Goal: Information Seeking & Learning: Learn about a topic

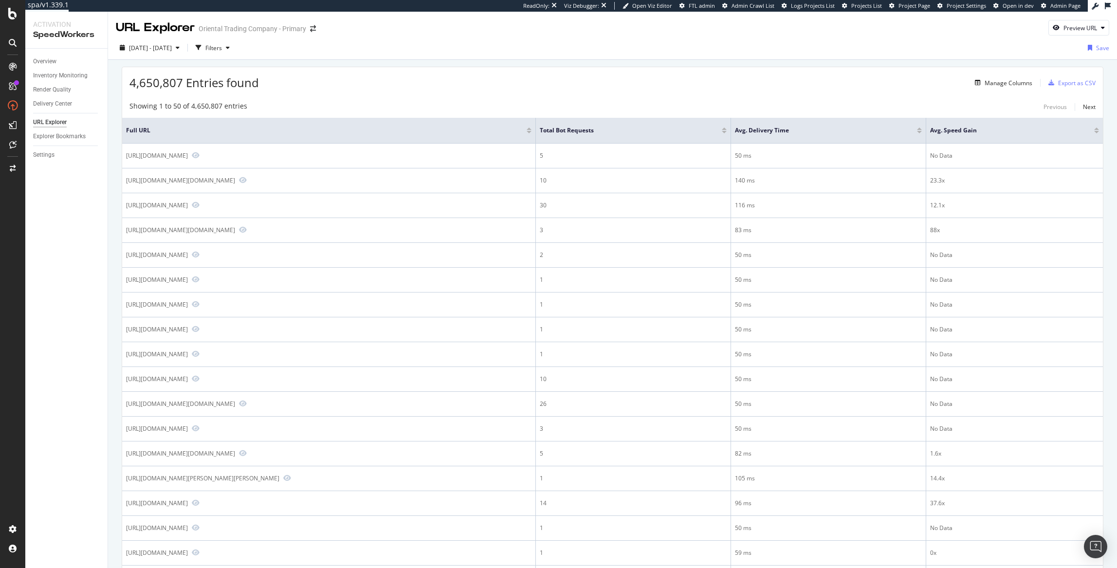
drag, startPoint x: 975, startPoint y: 46, endPoint x: 1008, endPoint y: 40, distance: 33.6
click at [983, 42] on div "2025 Oct. 3rd - Oct. 9th Filters Save" at bounding box center [612, 49] width 1009 height 19
click at [1101, 27] on icon "button" at bounding box center [1103, 28] width 4 height 6
click at [1012, 75] on input "url" at bounding box center [1040, 72] width 106 height 17
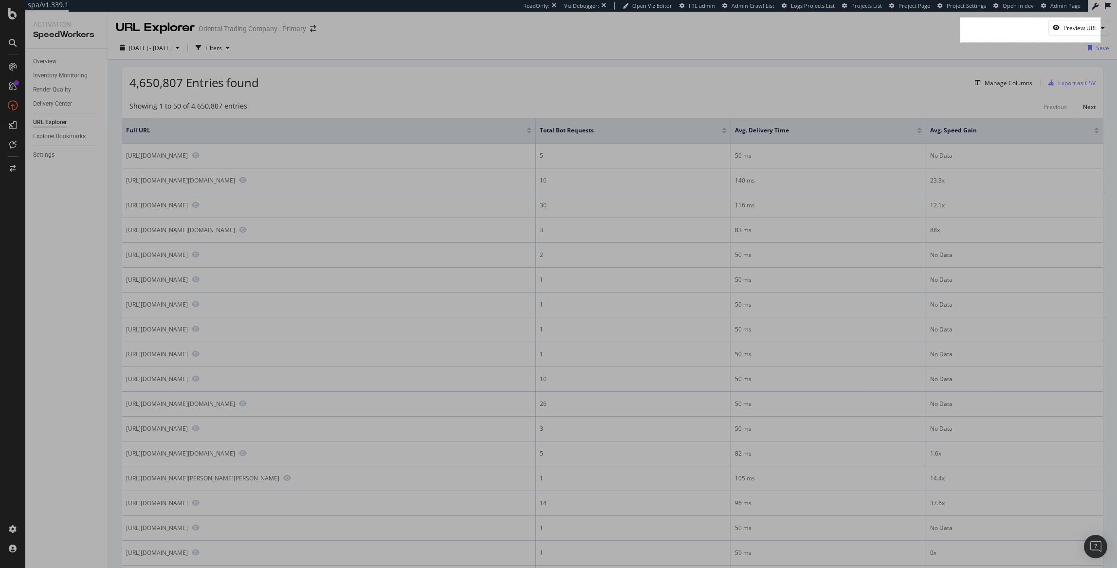
drag, startPoint x: 960, startPoint y: 18, endPoint x: 1101, endPoint y: 42, distance: 142.4
click at [1101, 42] on div "288 X 51" at bounding box center [558, 284] width 1117 height 568
click at [943, 110] on link "Copy" at bounding box center [938, 108] width 25 height 11
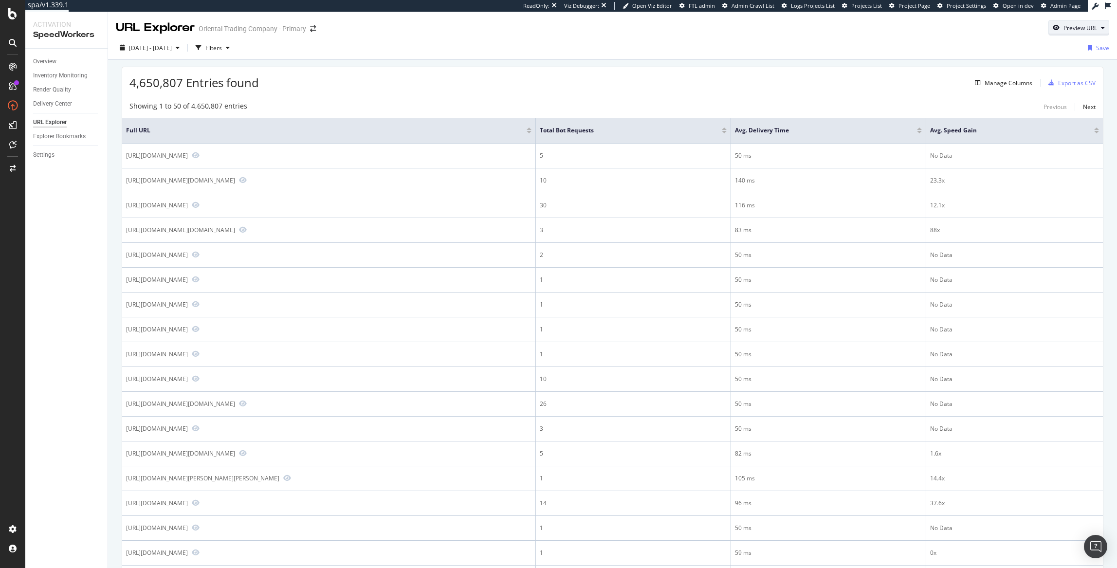
click at [1075, 33] on div "Preview URL" at bounding box center [1079, 28] width 60 height 14
click at [1035, 79] on input "url" at bounding box center [1040, 72] width 106 height 17
click at [1049, 74] on input "url" at bounding box center [1040, 72] width 106 height 17
click at [894, 67] on div "4,650,807 Entries found Manage Columns Export as CSV" at bounding box center [612, 79] width 981 height 24
click at [826, 77] on div "4,650,807 Entries found Manage Columns Export as CSV" at bounding box center [612, 79] width 981 height 24
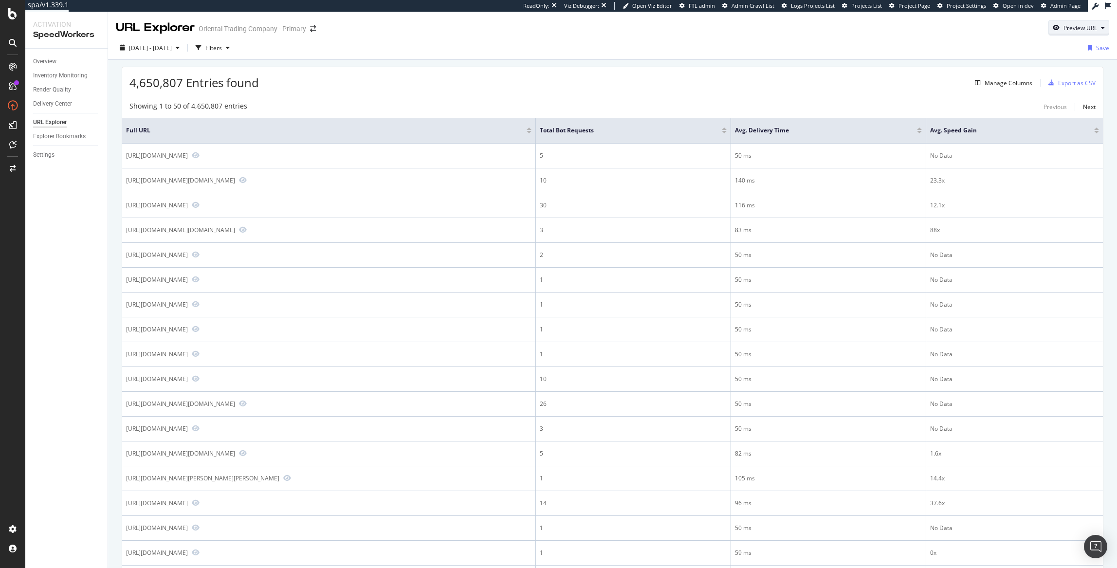
click at [1053, 28] on icon "button" at bounding box center [1056, 28] width 7 height 6
click at [900, 27] on div "URL Explorer Oriental Trading Company - Primary Preview URL Preview the page th…" at bounding box center [612, 24] width 1009 height 24
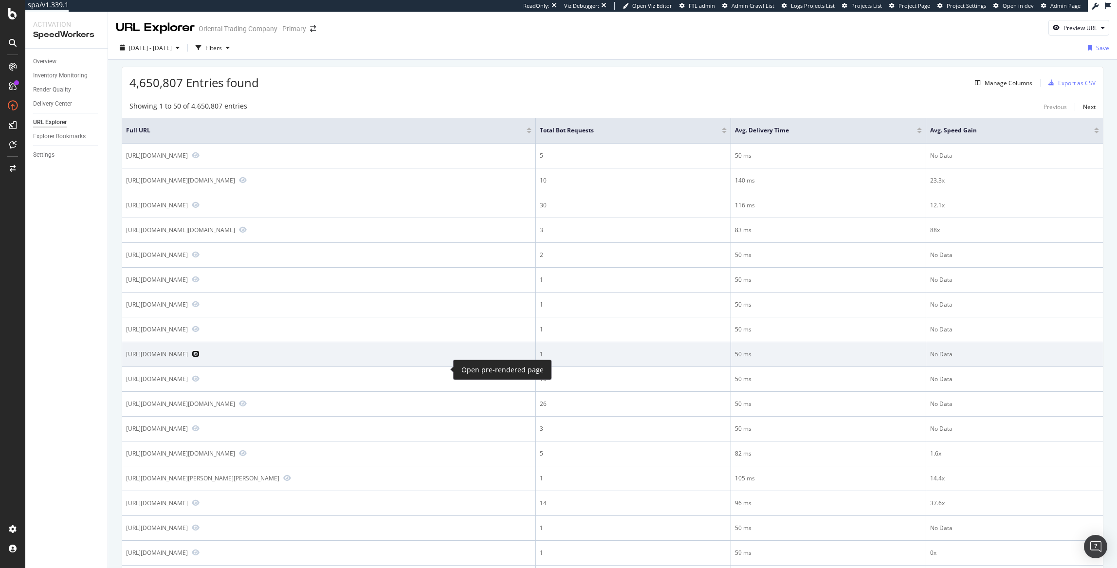
click at [200, 357] on icon "Preview https://www.orientaltrading.com/religious-patriotic/parade-throws/assor…" at bounding box center [196, 353] width 8 height 7
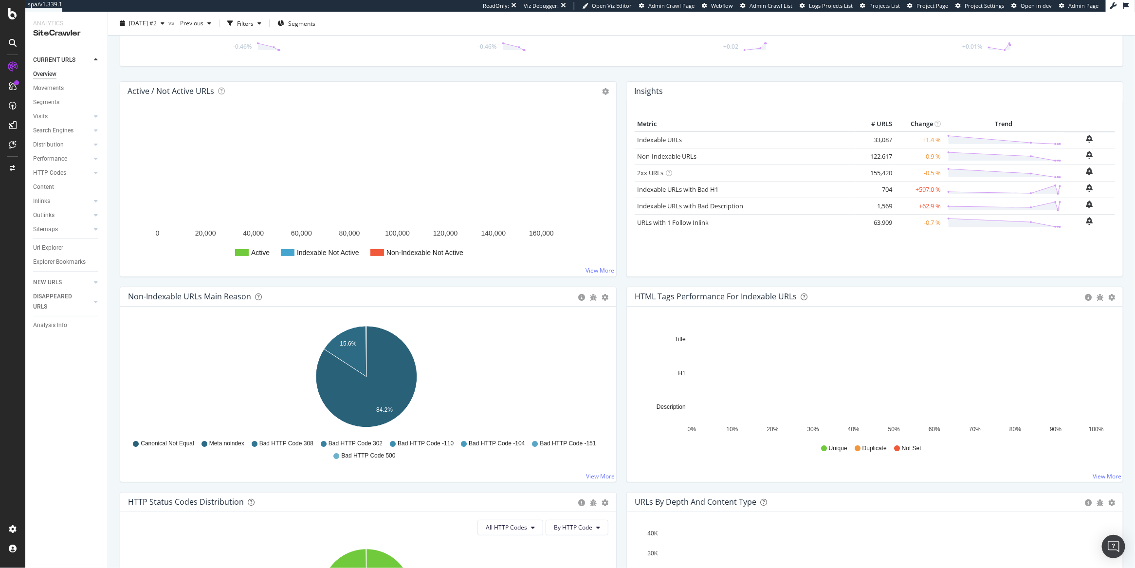
scroll to position [130, 0]
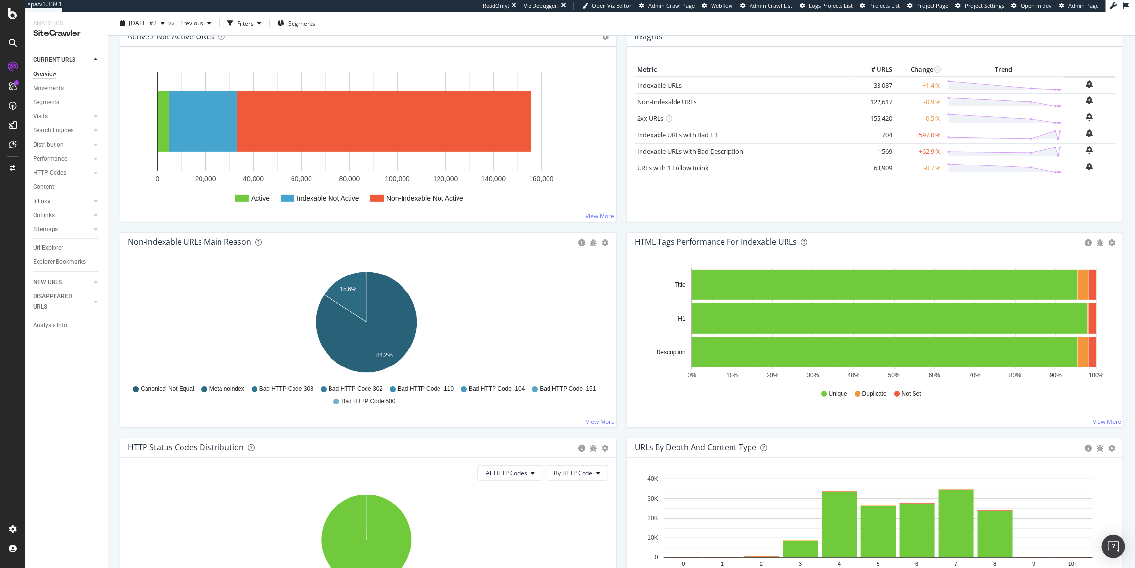
click at [47, 442] on div "CURRENT URLS Overview Movements Segments Visits Analysis Orphan URLs Search Eng…" at bounding box center [66, 307] width 82 height 521
click at [627, 6] on span "Open Viz Editor" at bounding box center [612, 5] width 40 height 7
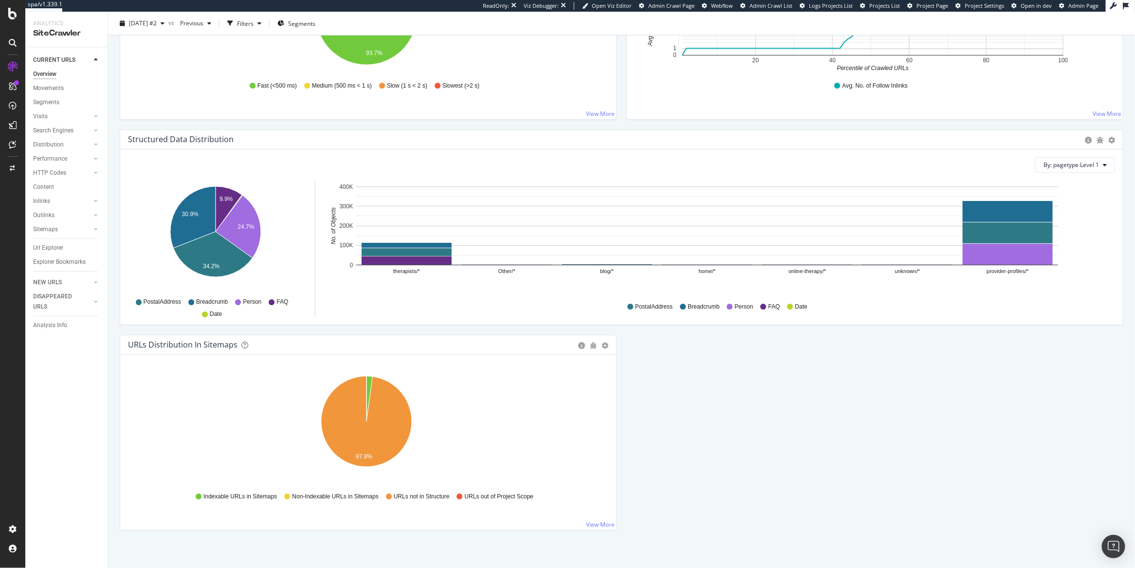
scroll to position [852, 0]
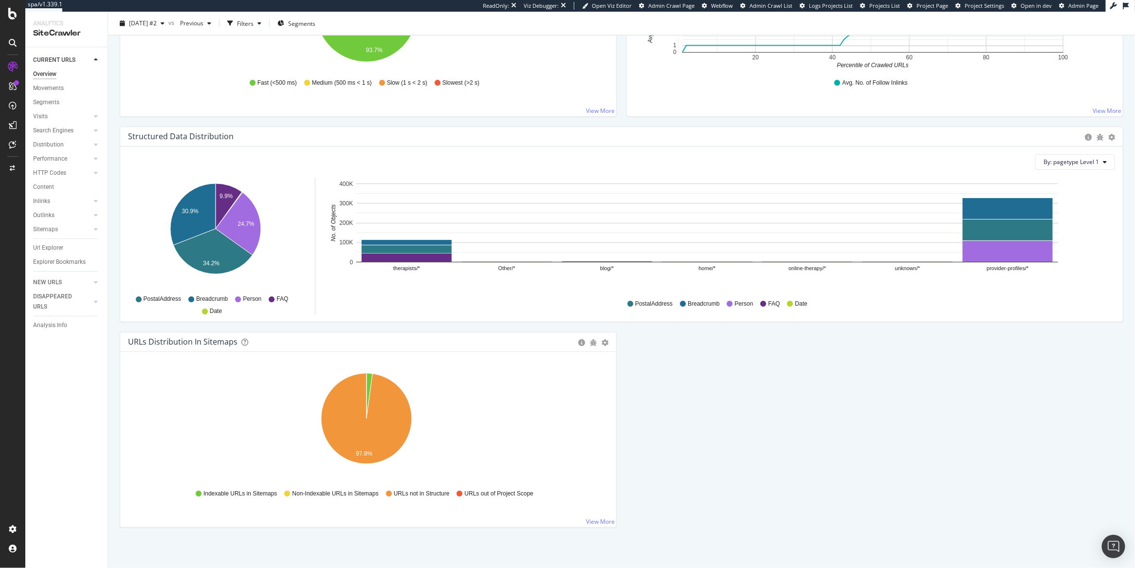
click at [182, 390] on icon "97.8%" at bounding box center [366, 424] width 477 height 113
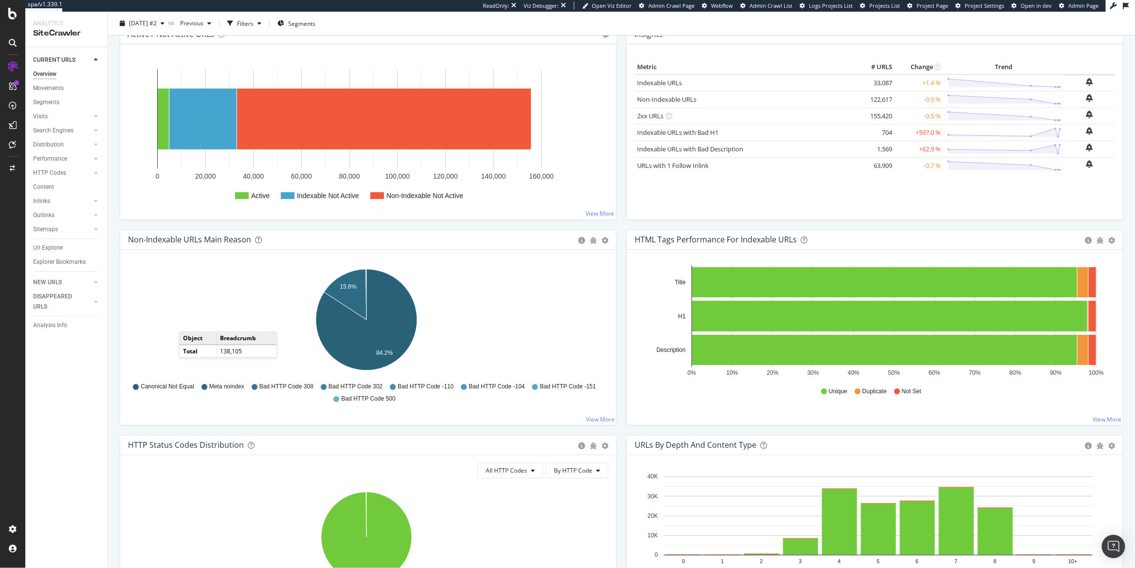
scroll to position [0, 0]
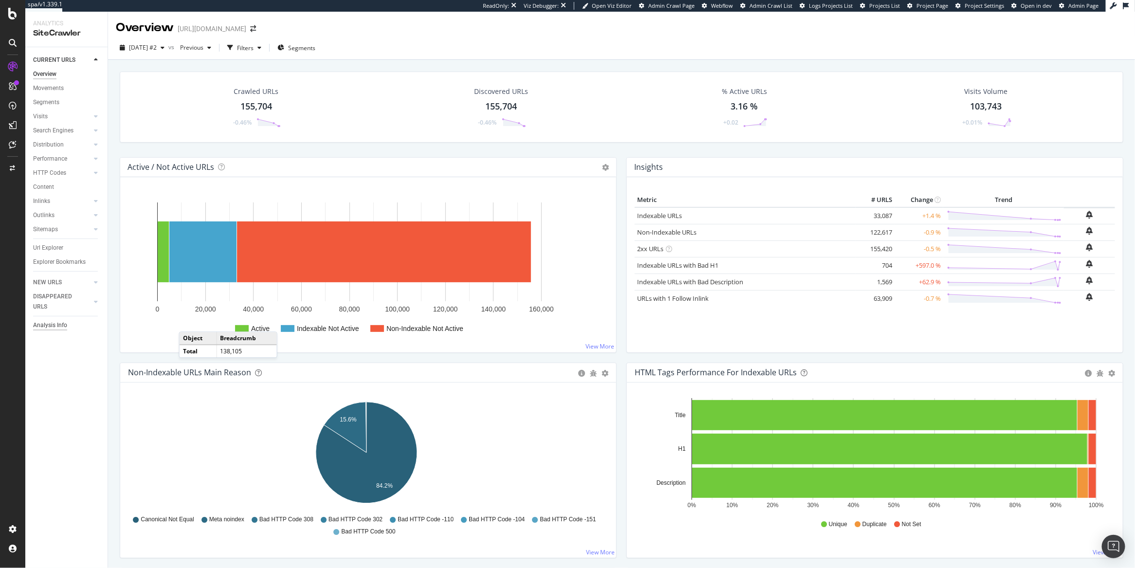
click at [66, 324] on div "Analysis Info" at bounding box center [50, 325] width 34 height 10
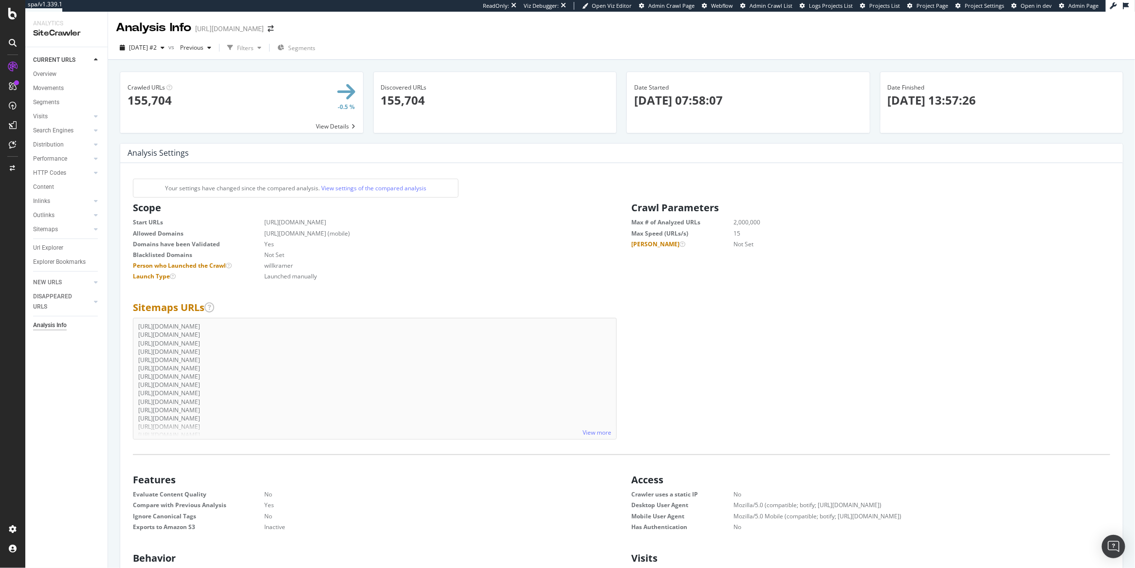
click at [347, 127] on span at bounding box center [241, 102] width 243 height 61
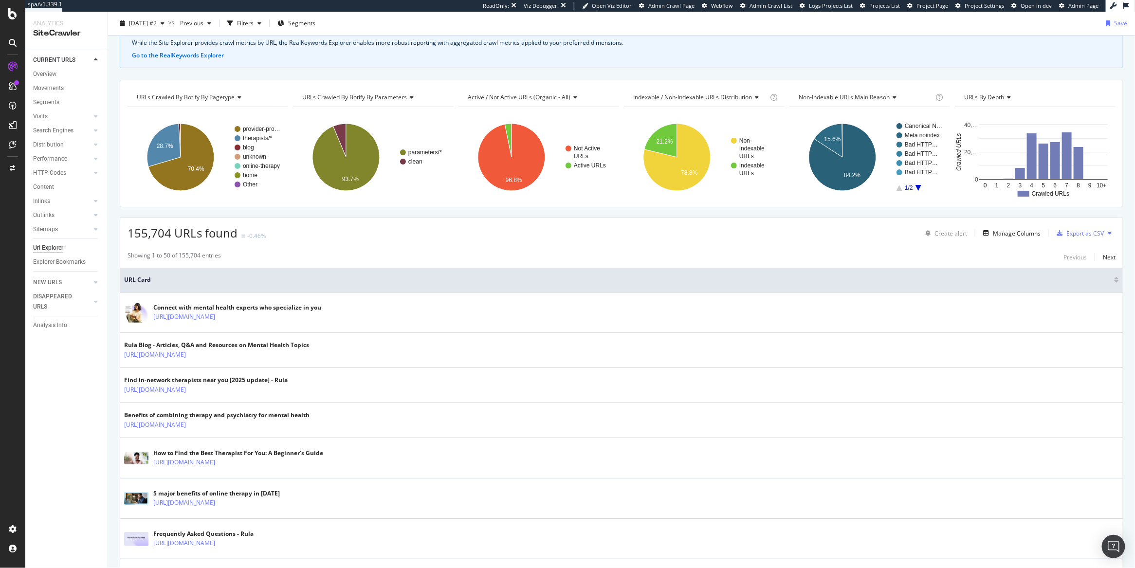
scroll to position [62, 0]
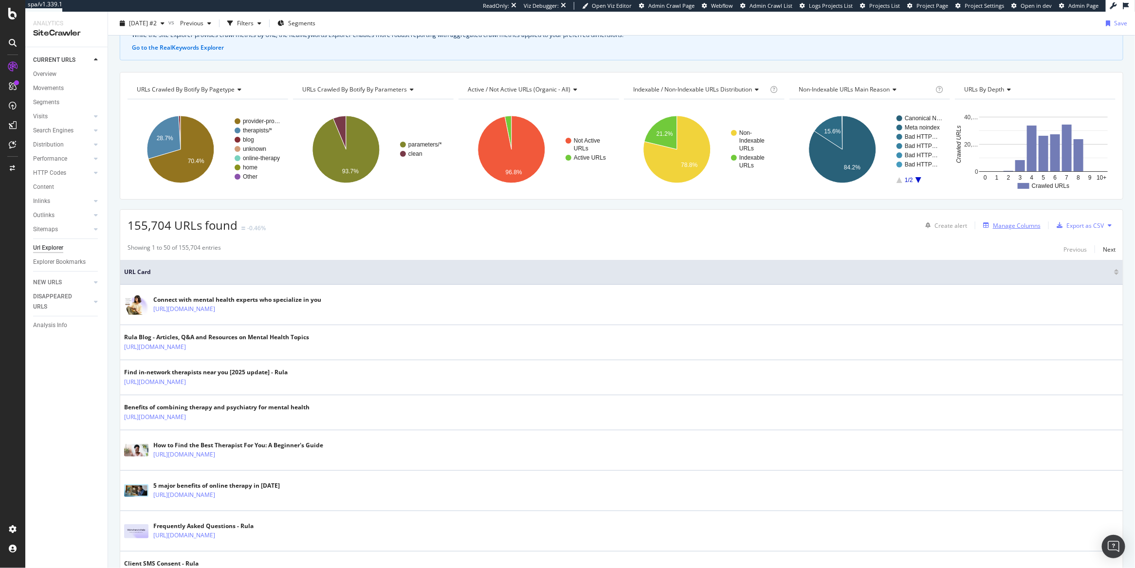
click at [1019, 223] on div "Manage Columns" at bounding box center [1017, 225] width 48 height 8
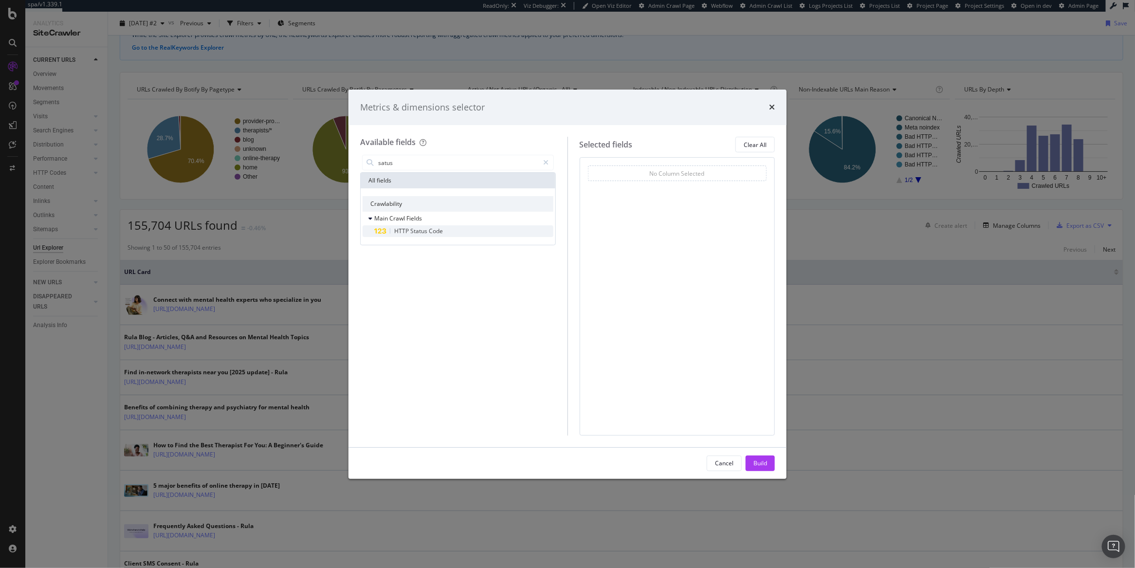
type input "satus"
click at [425, 234] on span "Status" at bounding box center [419, 231] width 18 height 8
click at [771, 463] on button "Build" at bounding box center [760, 464] width 29 height 16
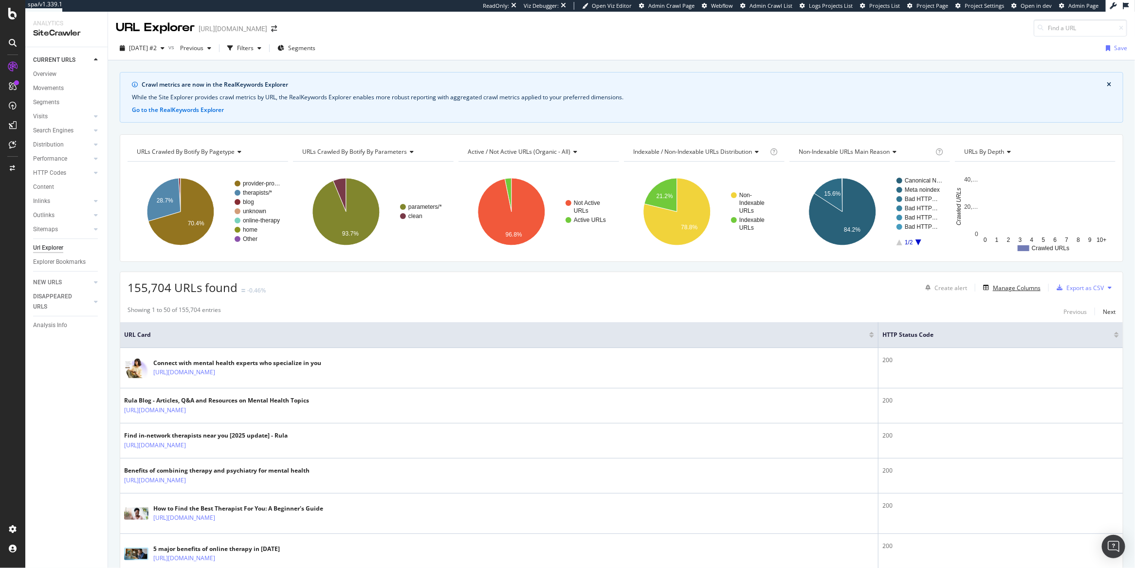
scroll to position [33, 0]
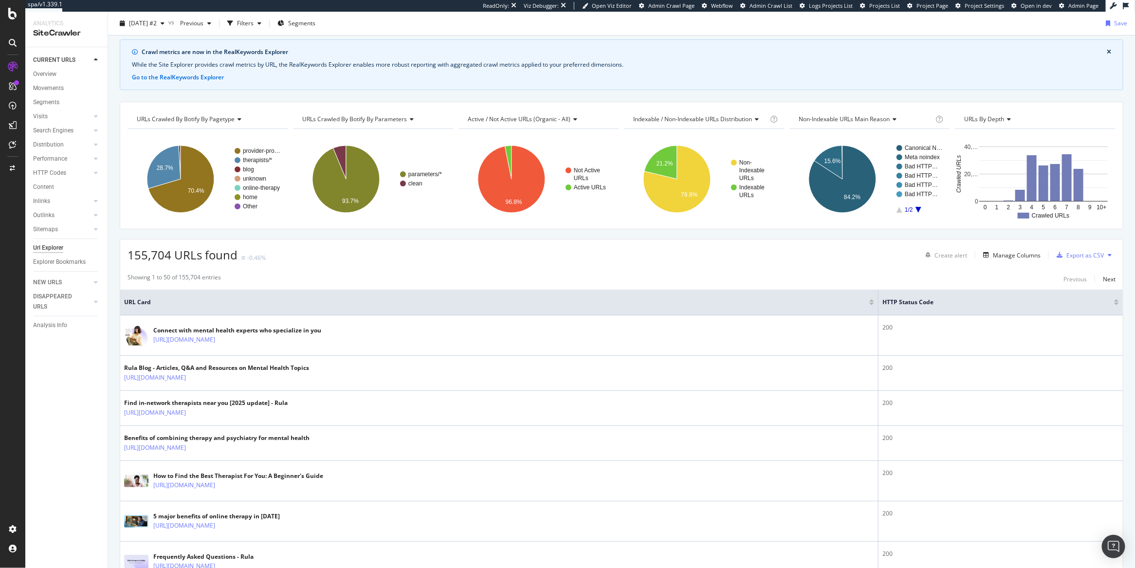
click at [1114, 300] on div at bounding box center [1116, 300] width 5 height 2
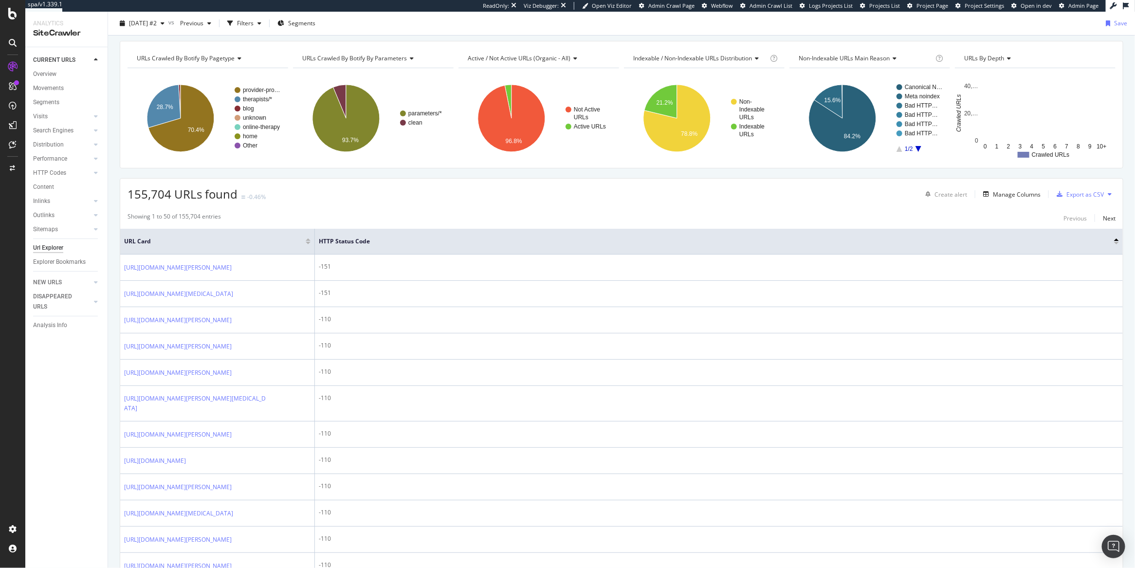
scroll to position [260, 0]
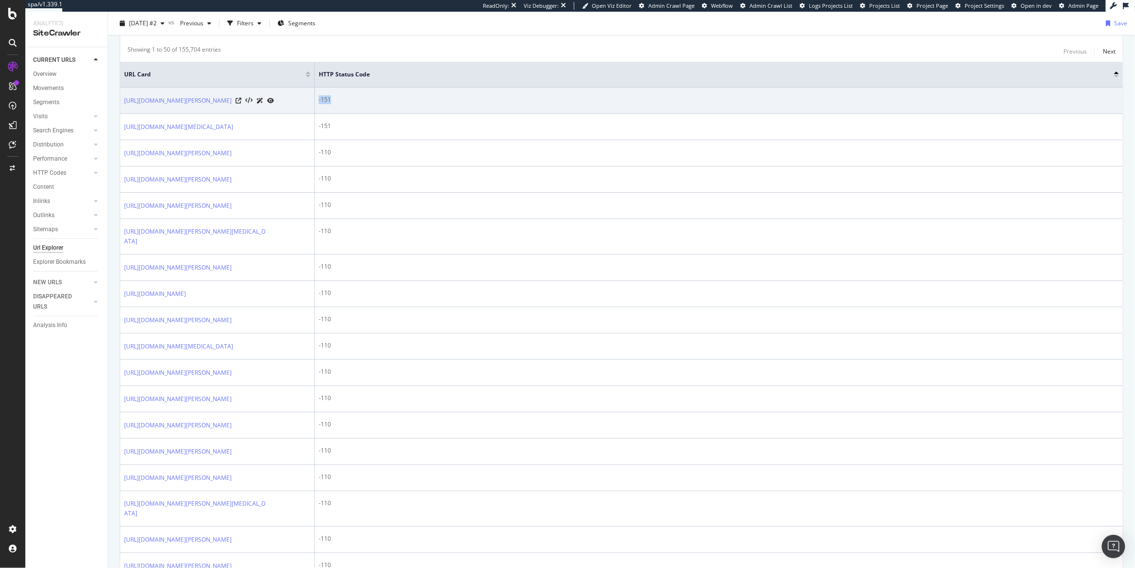
drag, startPoint x: 342, startPoint y: 101, endPoint x: 318, endPoint y: 101, distance: 24.3
click at [318, 101] on td "-151" at bounding box center [719, 101] width 808 height 26
copy div "-151"
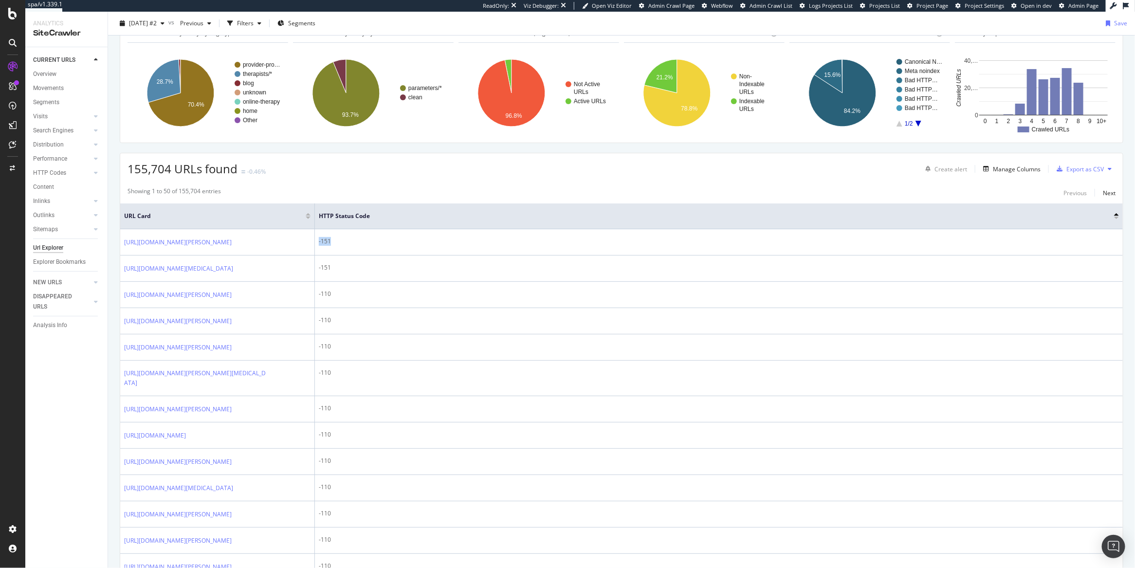
scroll to position [0, 0]
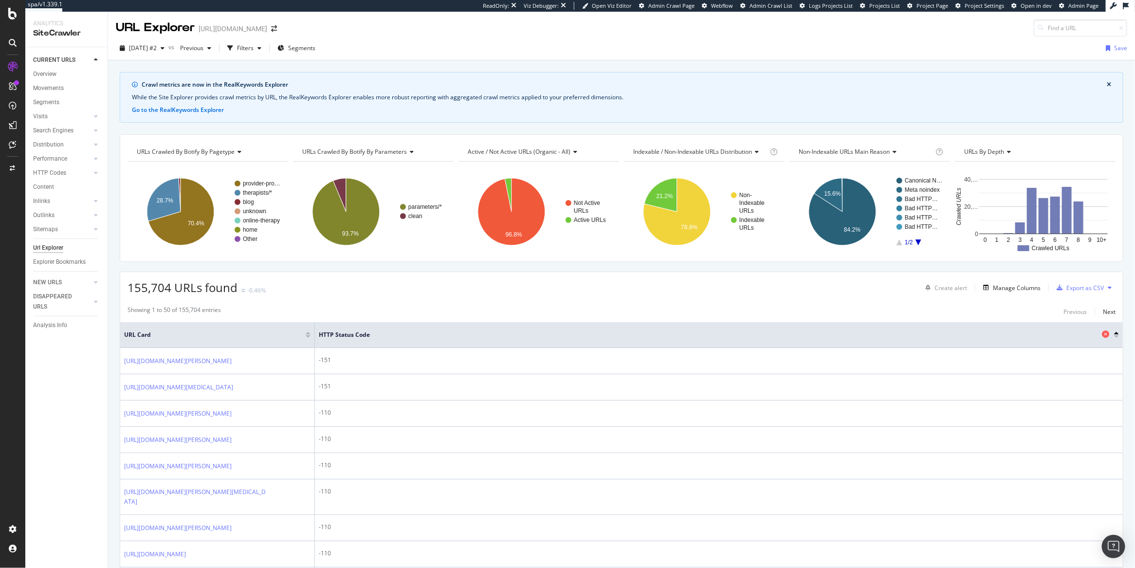
click at [905, 337] on span "HTTP Status Code" at bounding box center [709, 335] width 781 height 9
click at [1102, 332] on icon at bounding box center [1105, 334] width 7 height 7
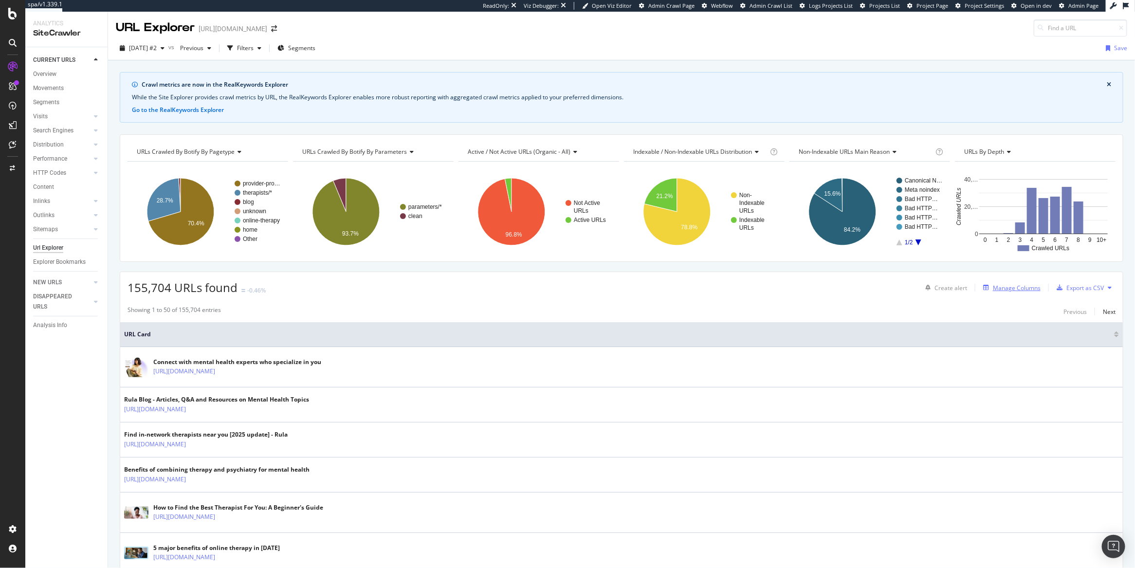
click at [1008, 286] on div "Manage Columns" at bounding box center [1017, 288] width 48 height 8
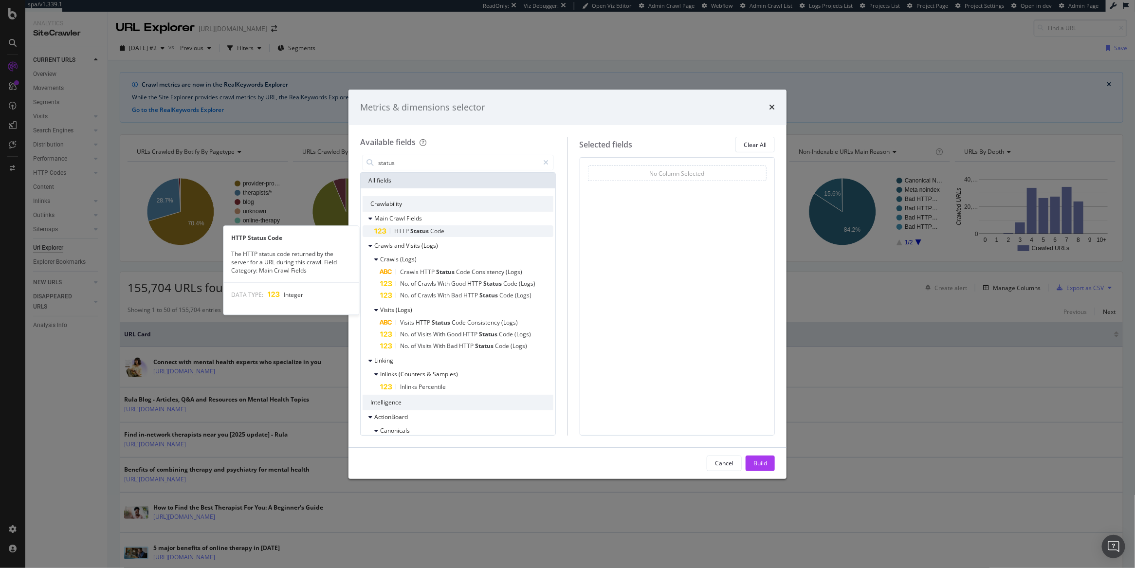
type input "status"
click at [458, 228] on div "HTTP Status Code" at bounding box center [463, 231] width 179 height 12
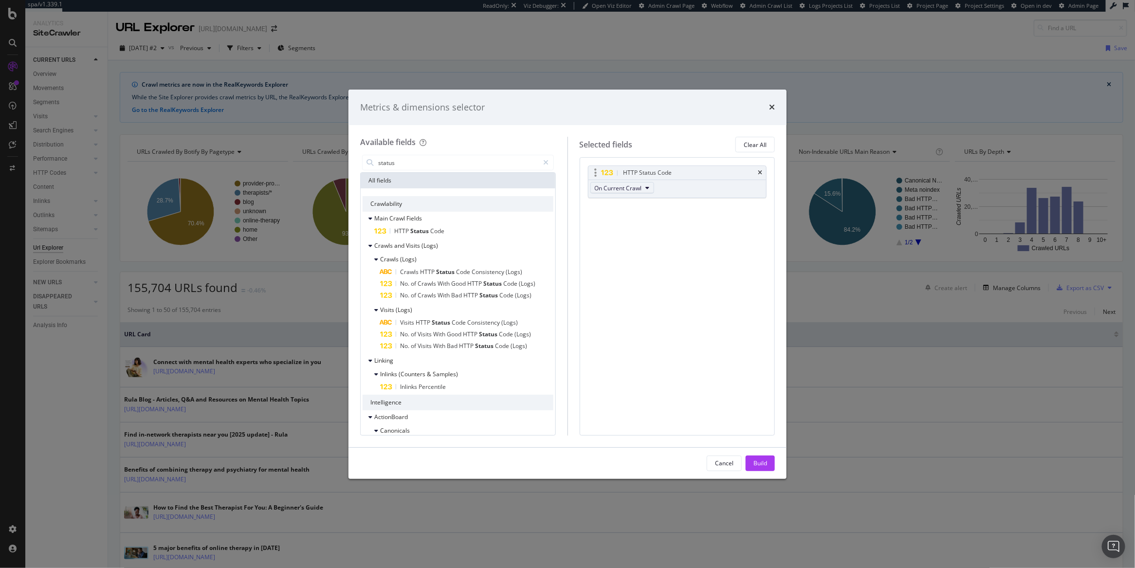
click at [647, 187] on icon "modal" at bounding box center [648, 188] width 4 height 6
click at [724, 188] on div "HTTP Status Code On Current Crawl" at bounding box center [677, 182] width 179 height 33
click at [644, 188] on button "On Current Crawl" at bounding box center [622, 188] width 64 height 12
click at [643, 206] on span "On Current Crawl" at bounding box center [625, 205] width 55 height 9
click at [698, 218] on div "HTTP Status Code On Current Crawl You can use this field as a" at bounding box center [677, 193] width 179 height 54
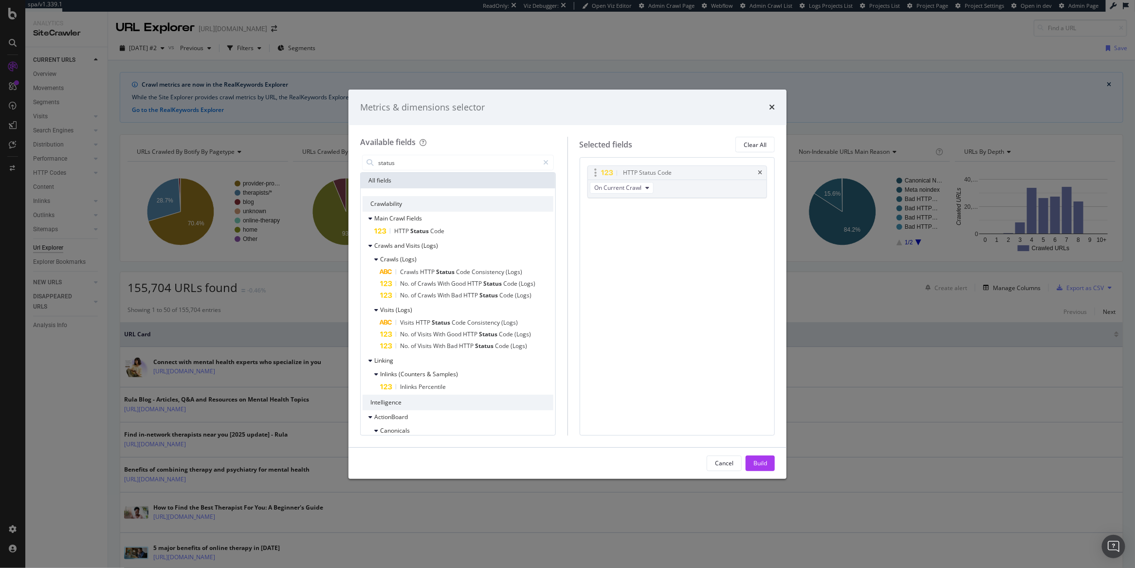
click at [699, 184] on body "spa/v1.339.1 ReadOnly: Viz Debugger: Open Viz Editor Admin Crawl Page Webflow A…" at bounding box center [567, 284] width 1135 height 568
click at [759, 462] on div "Build" at bounding box center [761, 463] width 14 height 8
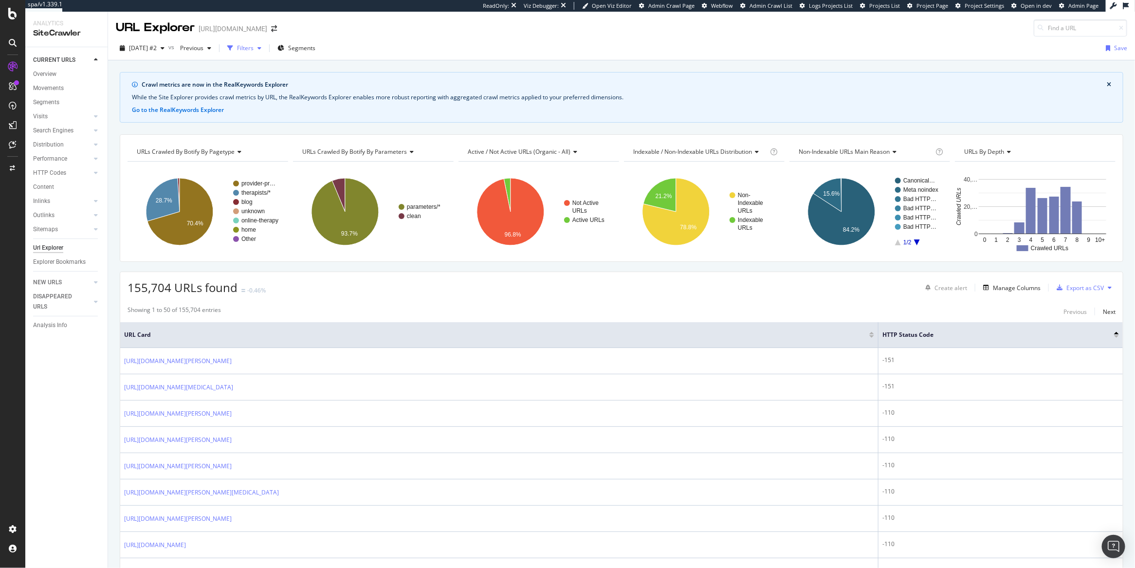
click at [237, 47] on div "button" at bounding box center [230, 48] width 14 height 14
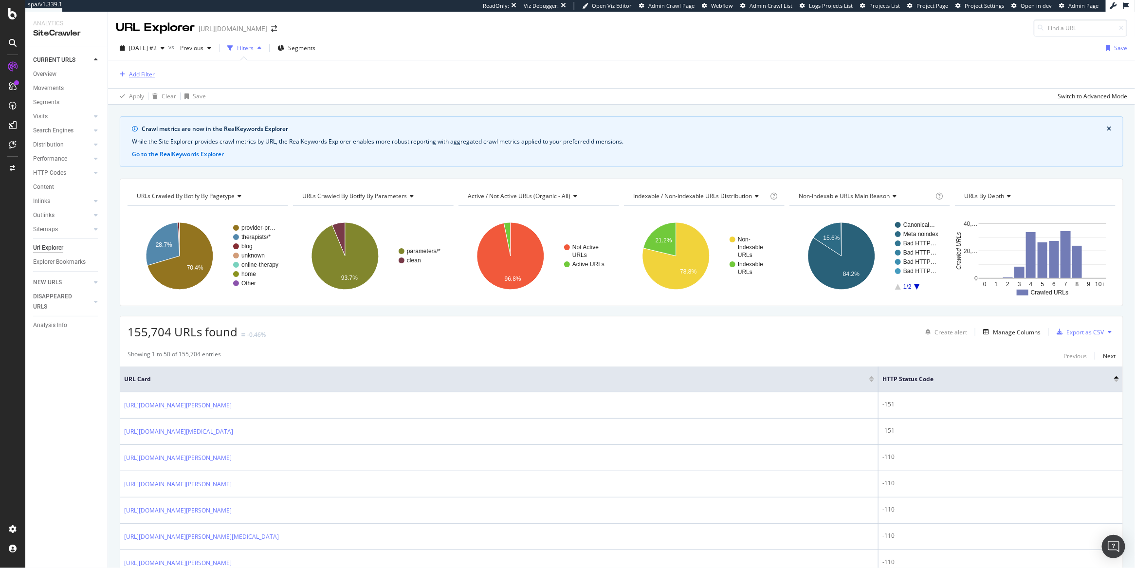
click at [138, 73] on div "Add Filter" at bounding box center [142, 74] width 26 height 8
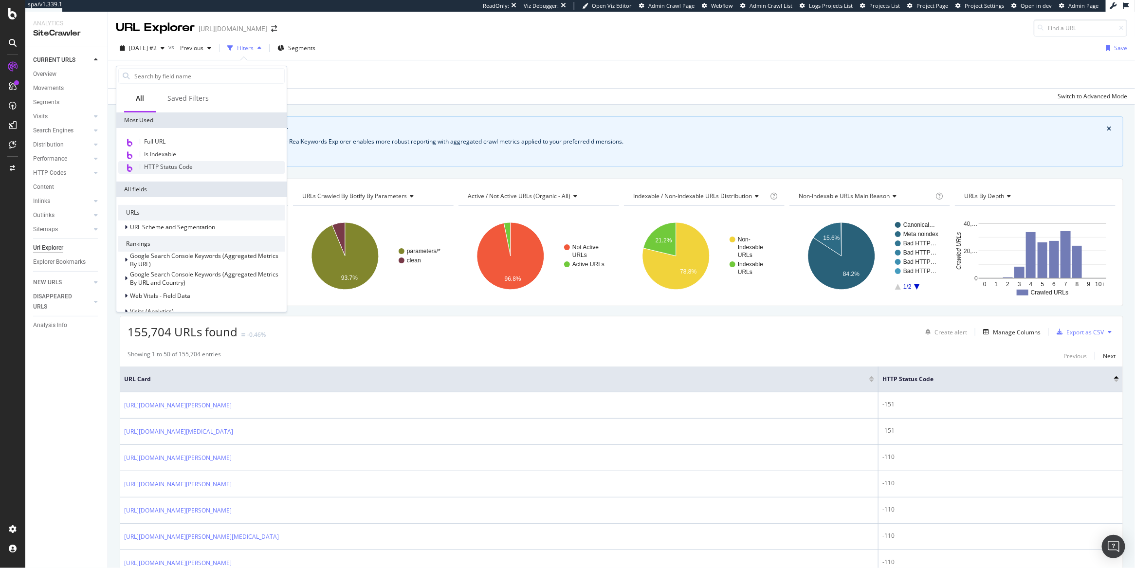
click at [213, 165] on div "HTTP Status Code" at bounding box center [201, 167] width 166 height 13
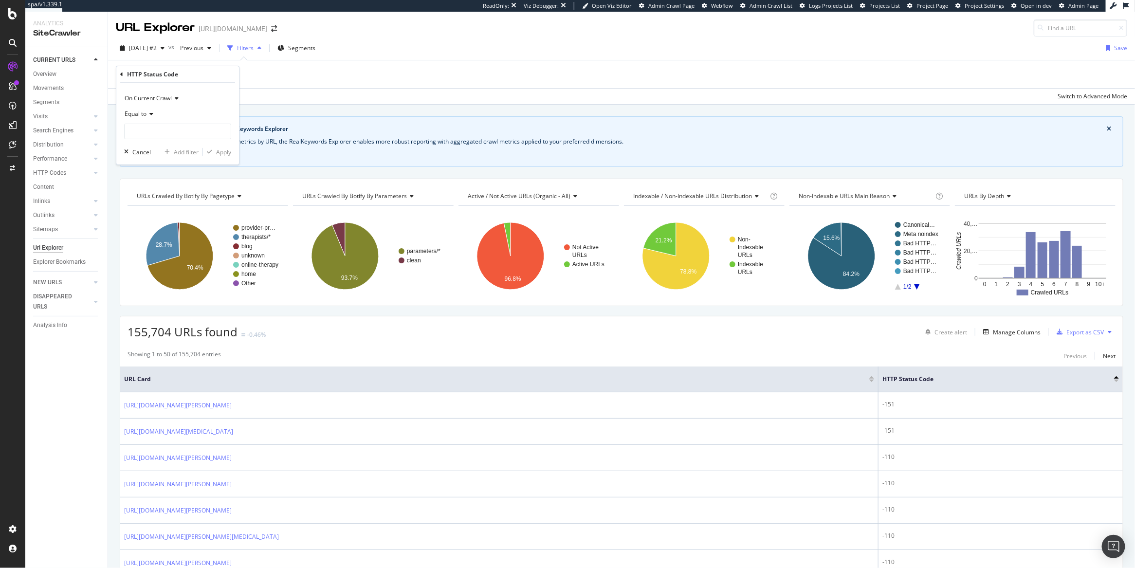
click at [147, 113] on icon at bounding box center [150, 114] width 7 height 6
click at [153, 147] on span "Not Equal to" at bounding box center [145, 147] width 33 height 8
click at [160, 131] on input "number" at bounding box center [177, 132] width 107 height 16
click at [174, 147] on span "200" at bounding box center [159, 144] width 65 height 8
type input "200"
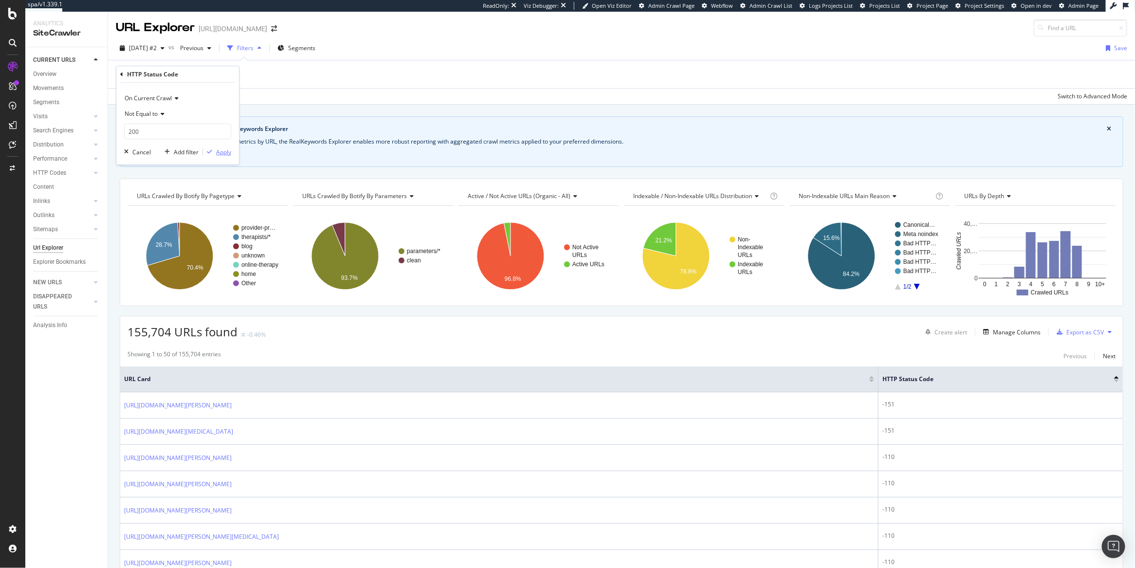
click at [224, 150] on div "Apply" at bounding box center [223, 152] width 15 height 8
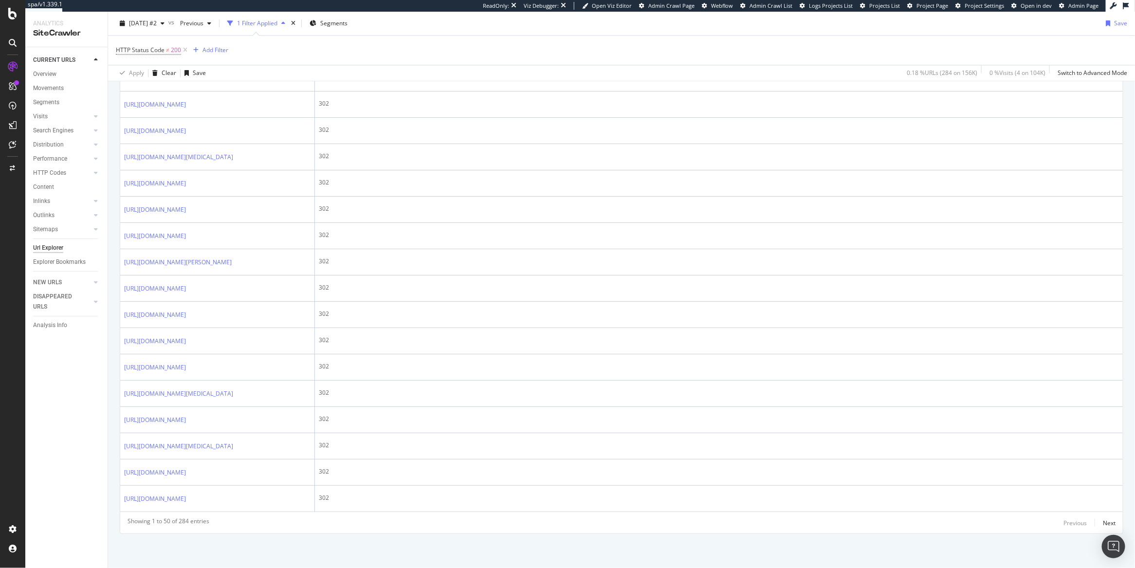
scroll to position [1654, 0]
click at [1106, 524] on div "Next" at bounding box center [1109, 523] width 13 height 8
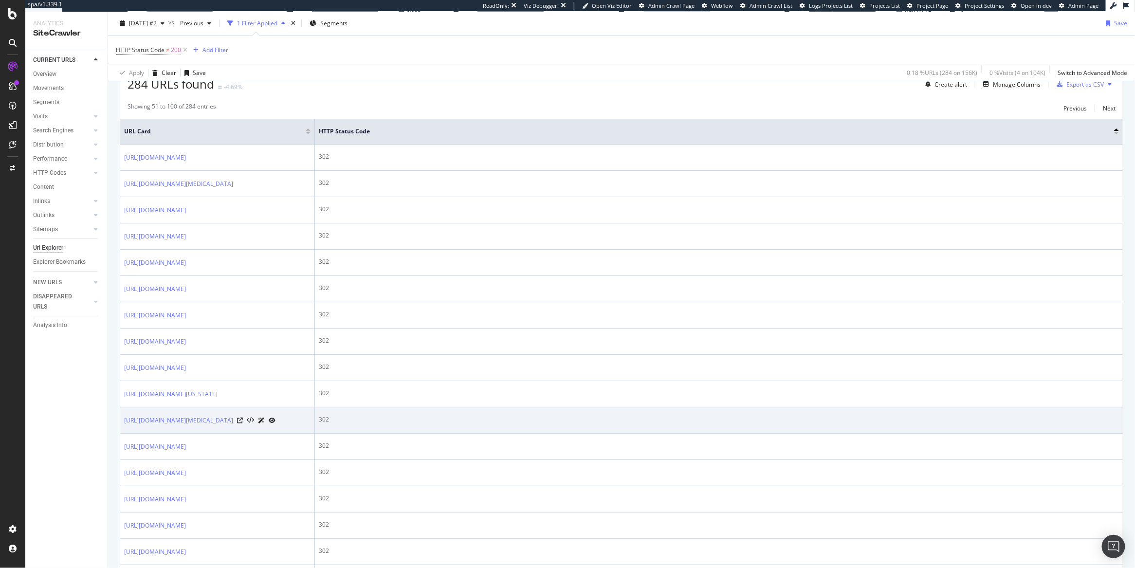
scroll to position [0, 0]
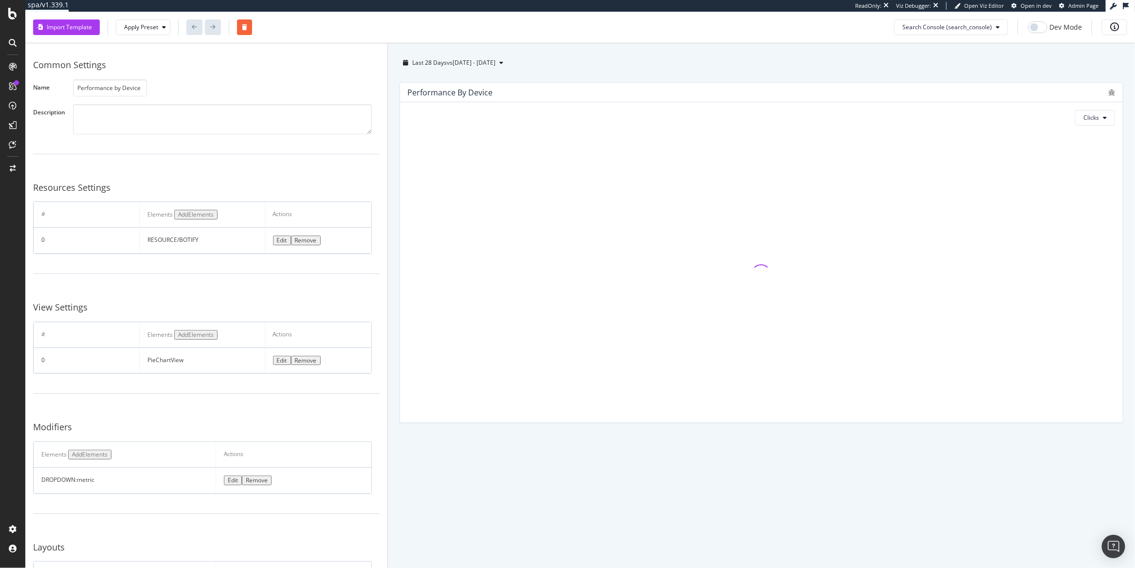
scroll to position [112, 0]
